Goal: Find specific page/section: Find specific page/section

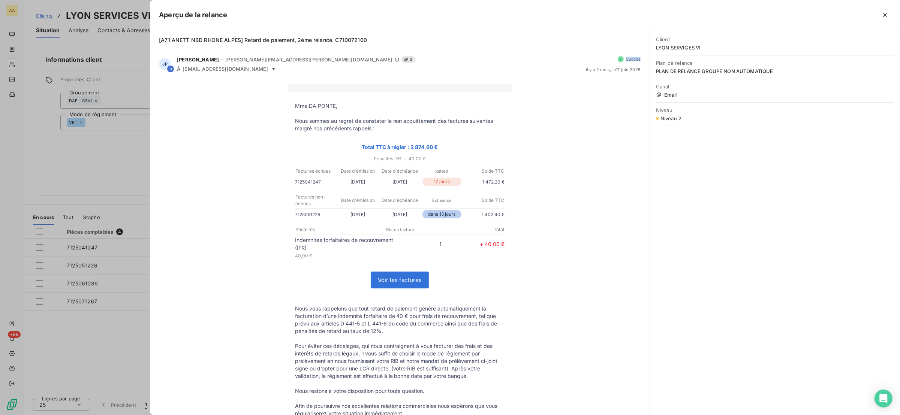
scroll to position [112, 0]
click at [117, 150] on div at bounding box center [450, 207] width 900 height 415
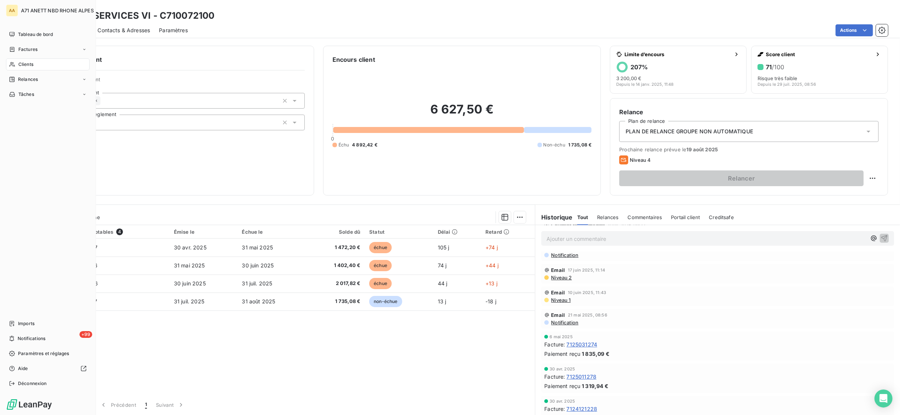
click at [18, 64] on span "Clients" at bounding box center [25, 64] width 15 height 7
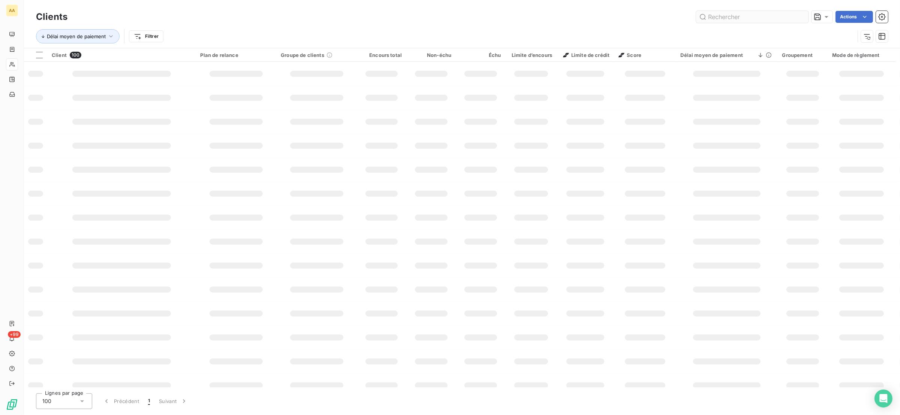
click at [712, 17] on input "text" at bounding box center [752, 17] width 112 height 12
click at [719, 18] on input "401" at bounding box center [752, 17] width 112 height 12
type input "401"
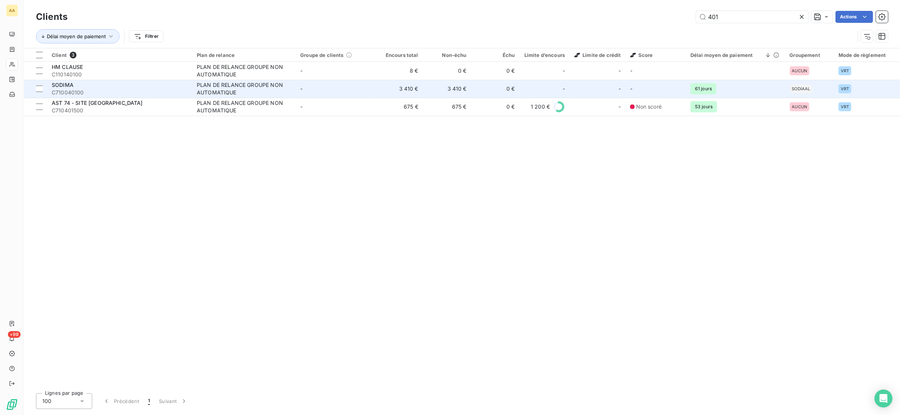
drag, startPoint x: 596, startPoint y: 18, endPoint x: 115, endPoint y: 85, distance: 484.8
click at [115, 85] on div "SODIMA" at bounding box center [120, 84] width 136 height 7
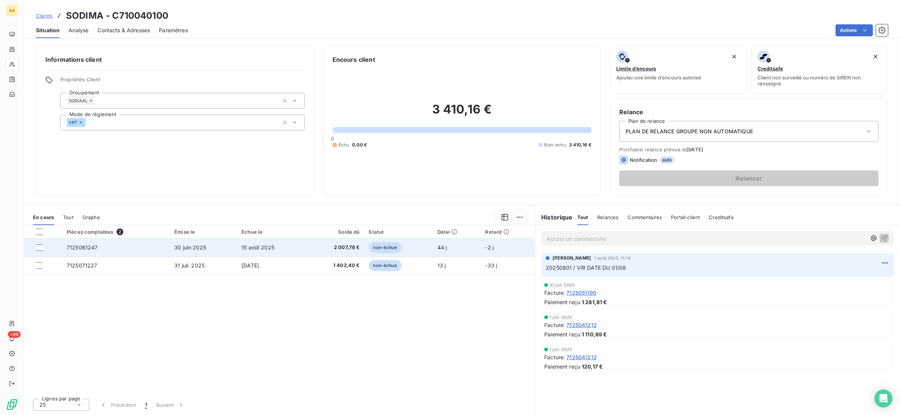
click at [181, 250] on span "30 juin 2025" at bounding box center [190, 247] width 32 height 6
